Goal: Transaction & Acquisition: Book appointment/travel/reservation

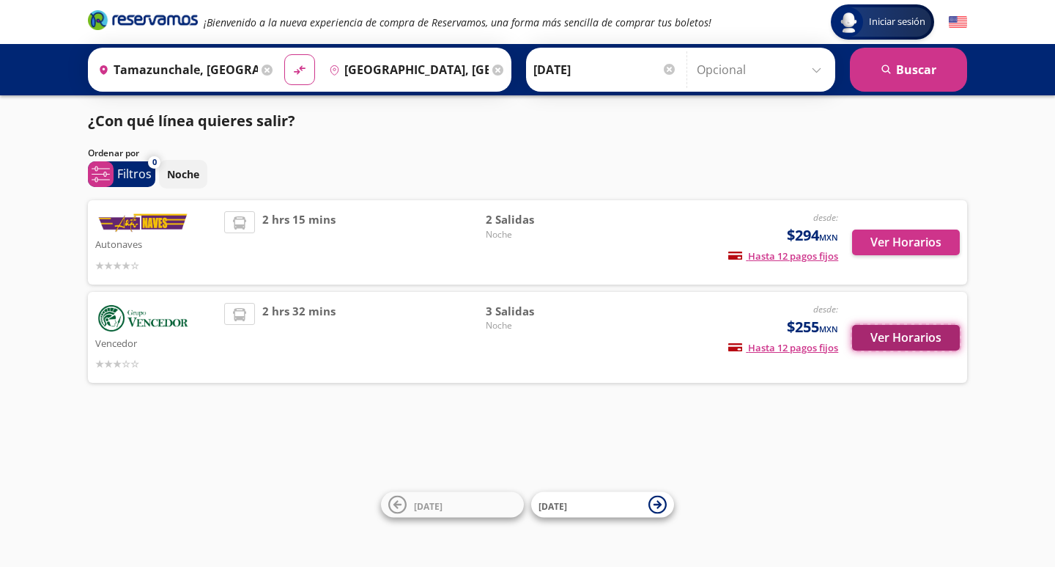
click at [911, 337] on button "Ver Horarios" at bounding box center [906, 338] width 108 height 26
click at [908, 341] on button "Ver Horarios" at bounding box center [906, 338] width 108 height 26
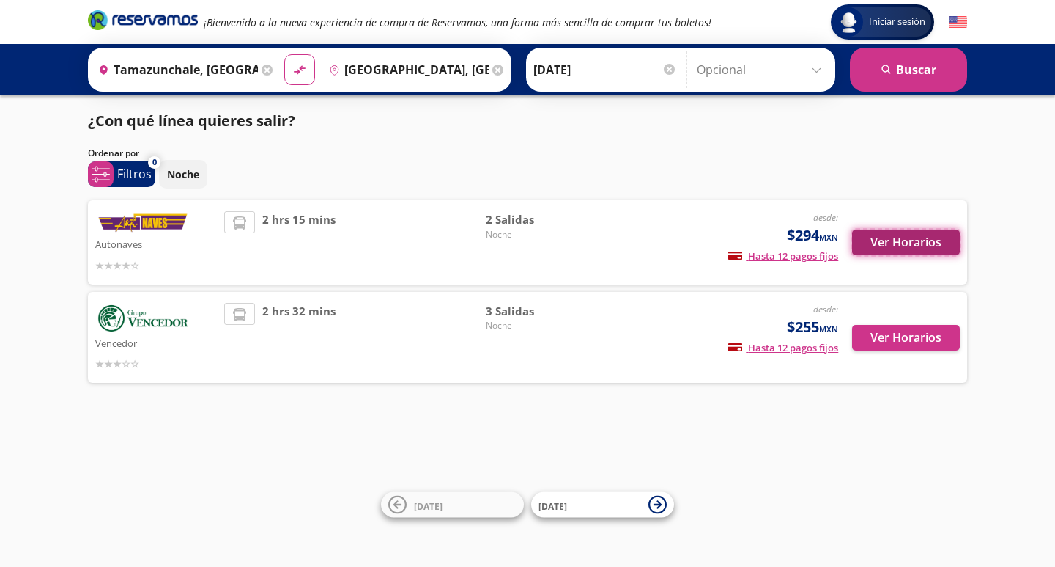
click at [918, 237] on button "Ver Horarios" at bounding box center [906, 242] width 108 height 26
